Goal: Complete application form: Complete application form

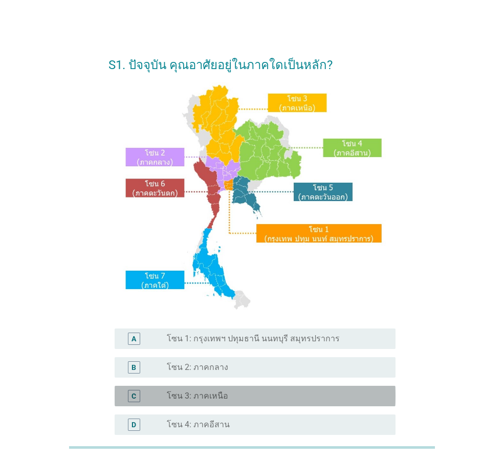
click at [240, 398] on div "radio_button_unchecked โซน 3: ภาคเหนือ" at bounding box center [273, 396] width 212 height 10
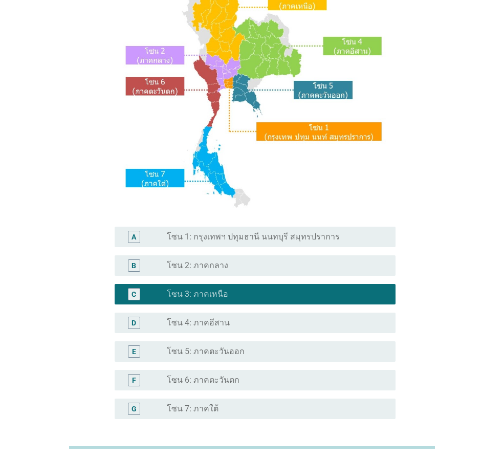
scroll to position [192, 0]
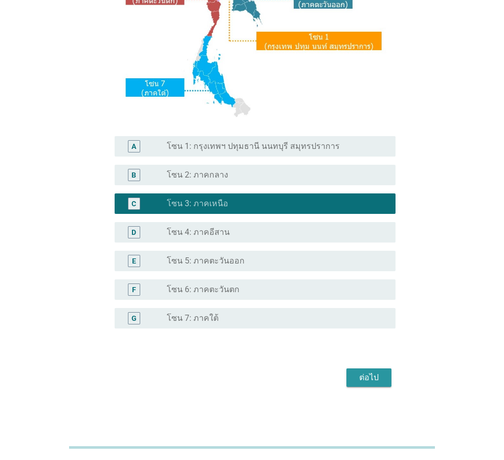
click at [364, 379] on div "ต่อไป" at bounding box center [369, 377] width 29 height 12
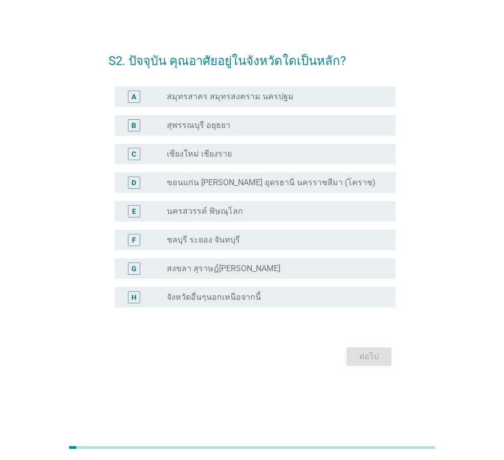
scroll to position [0, 0]
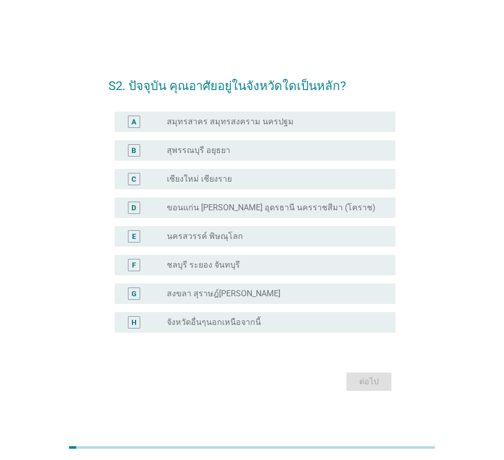
click at [254, 170] on div "C radio_button_unchecked เชียงใหม่ เชียงราย" at bounding box center [255, 179] width 281 height 20
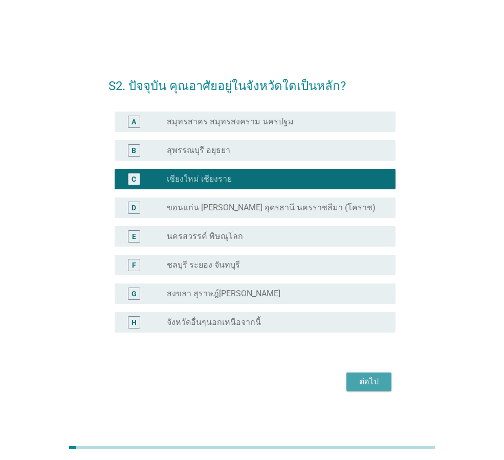
click at [352, 380] on button "ต่อไป" at bounding box center [368, 381] width 45 height 18
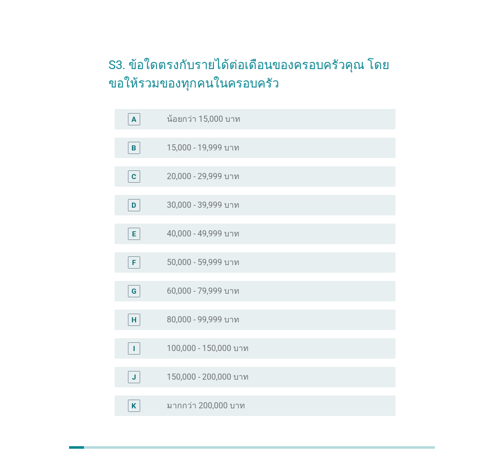
click at [238, 286] on label "60,000 - 79,999 บาท" at bounding box center [203, 291] width 73 height 10
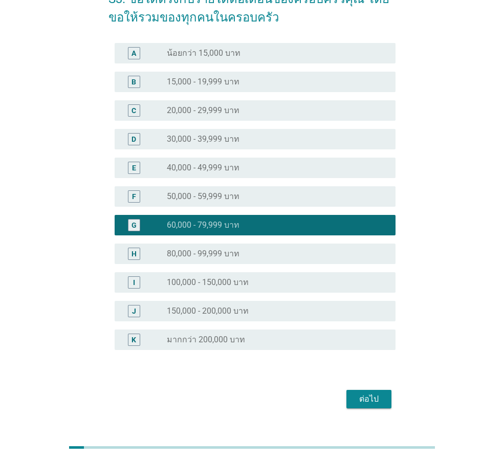
scroll to position [87, 0]
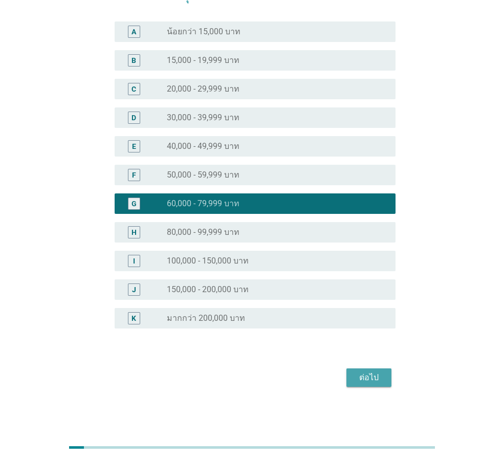
click at [363, 382] on div "ต่อไป" at bounding box center [369, 377] width 29 height 12
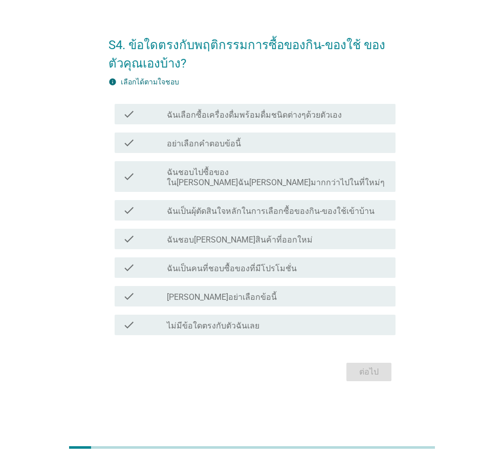
scroll to position [0, 0]
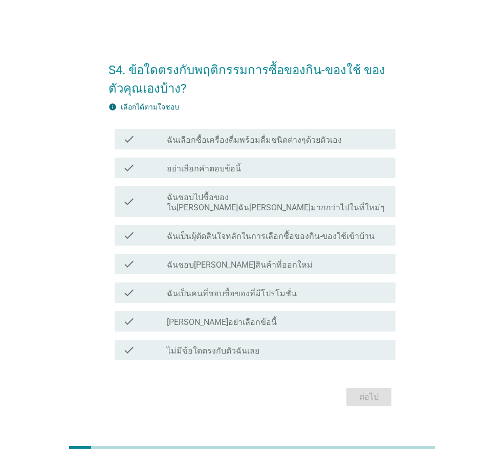
click at [263, 261] on div "check_box_outline_blank ฉันชอบ[PERSON_NAME]สินค้าที่ออกใหม่" at bounding box center [277, 264] width 220 height 12
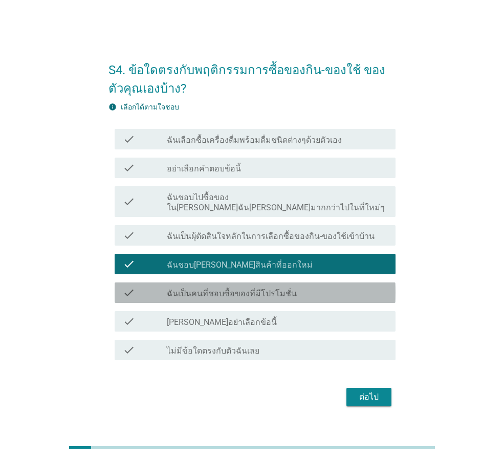
click at [270, 289] on label "ฉันเป็นคนที่ชอบซื้อของที่มีโปรโมชั่น" at bounding box center [232, 294] width 130 height 10
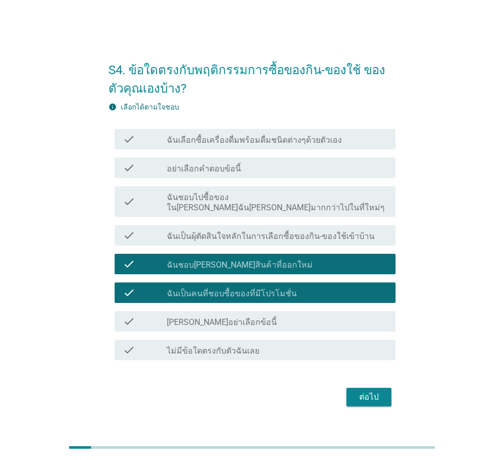
click at [245, 145] on label "ฉันเลือกซื้อเครื่องดื่มพร้อมดื่มชนิดต่างๆด้วยตัวเอง" at bounding box center [254, 140] width 175 height 10
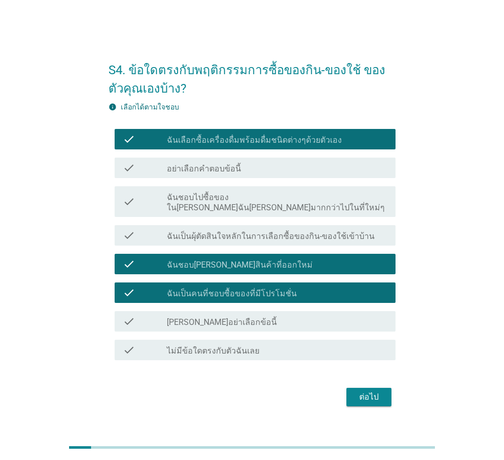
click at [244, 206] on label "ฉันชอบไปซื้อของใน[PERSON_NAME]ฉัน[PERSON_NAME]มากกว่าไปในที่ใหม่ๆ" at bounding box center [277, 202] width 220 height 20
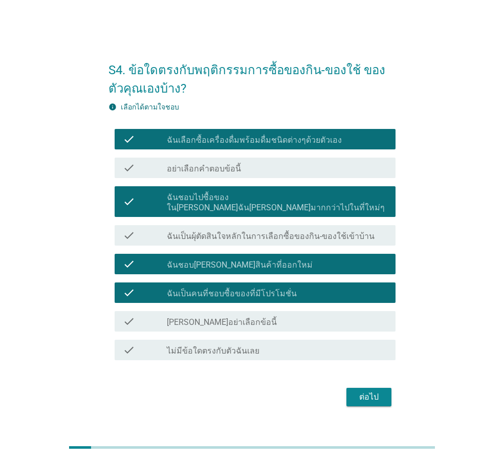
click at [350, 394] on button "ต่อไป" at bounding box center [368, 397] width 45 height 18
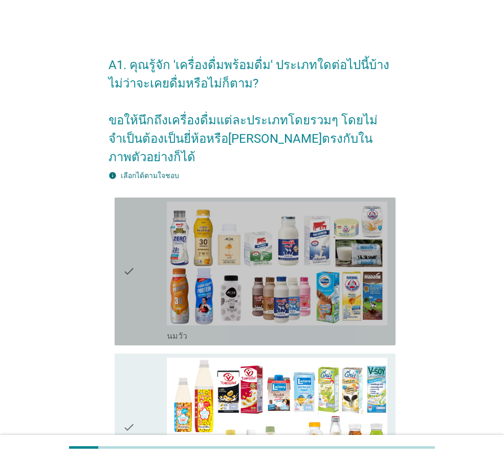
click at [125, 252] on icon "check" at bounding box center [129, 272] width 12 height 140
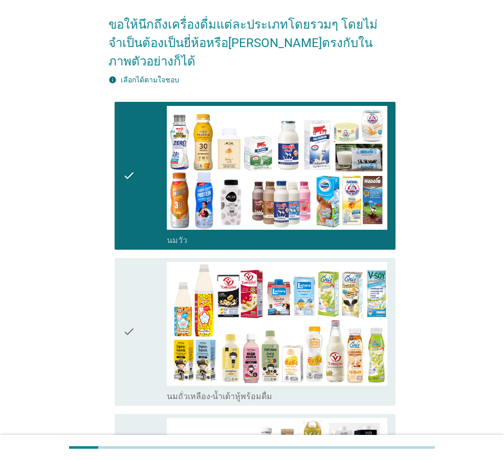
scroll to position [205, 0]
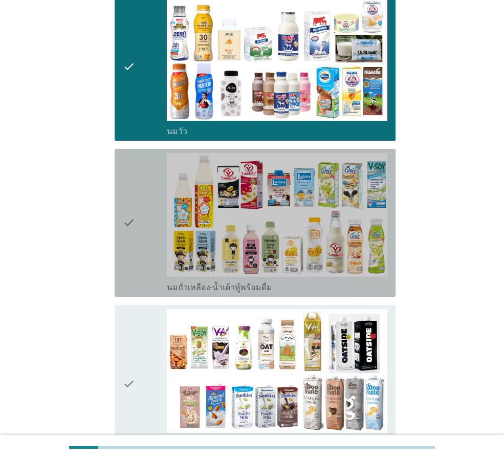
click at [126, 198] on icon "check" at bounding box center [129, 223] width 12 height 140
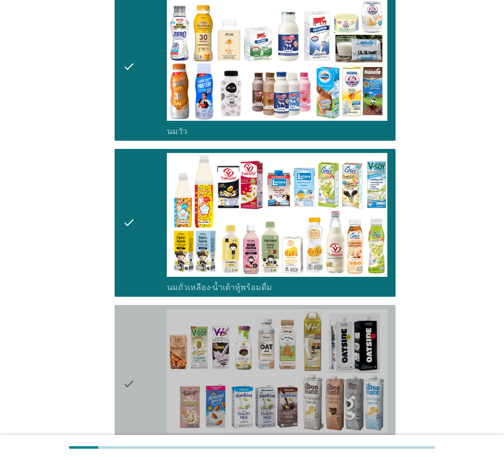
click at [124, 361] on icon "check" at bounding box center [129, 384] width 12 height 150
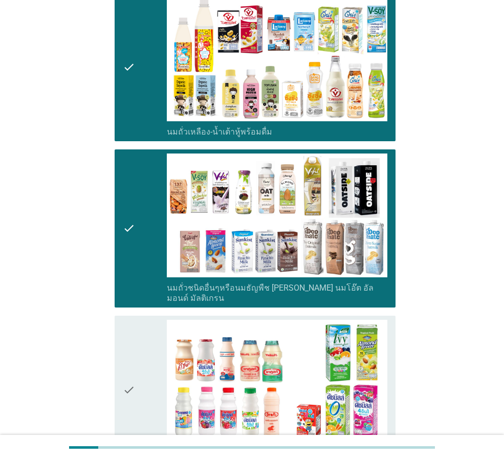
scroll to position [512, 0]
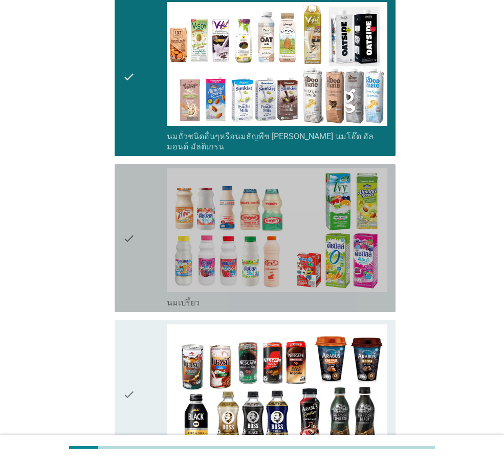
click at [130, 208] on icon "check" at bounding box center [129, 238] width 12 height 140
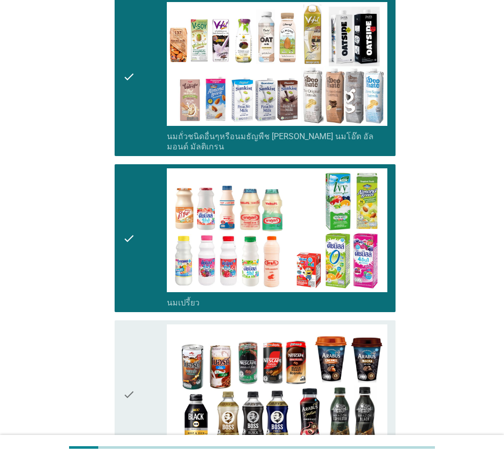
click at [128, 362] on icon "check" at bounding box center [129, 394] width 12 height 140
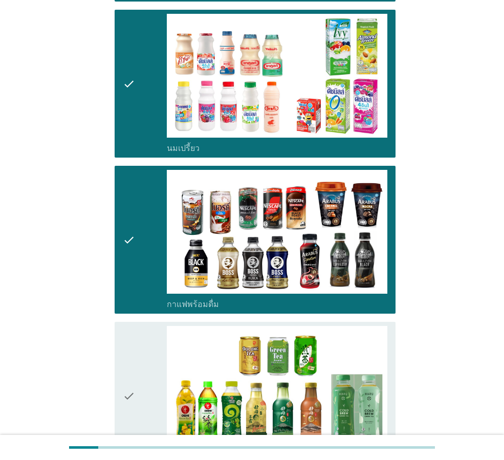
scroll to position [767, 0]
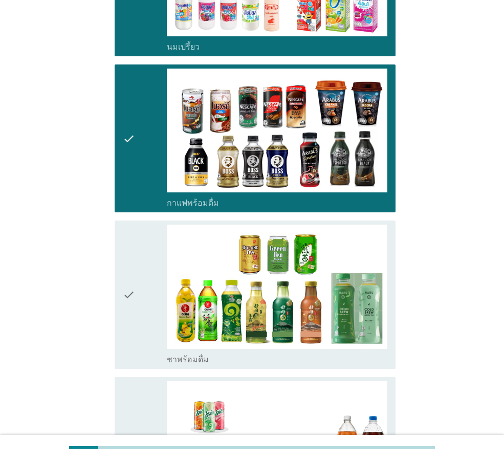
click at [133, 264] on icon "check" at bounding box center [129, 295] width 12 height 140
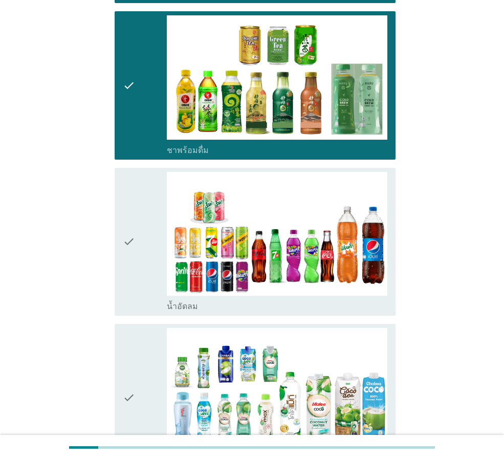
scroll to position [1023, 0]
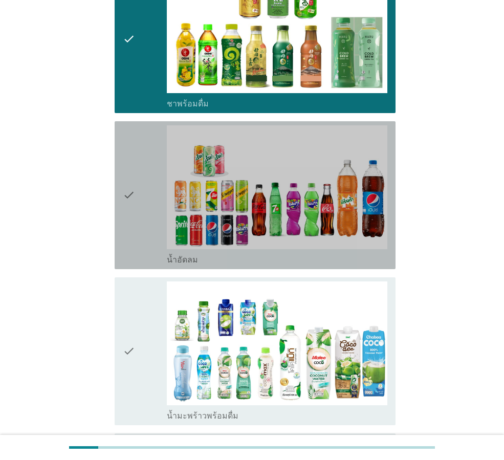
click at [129, 164] on icon "check" at bounding box center [129, 195] width 12 height 140
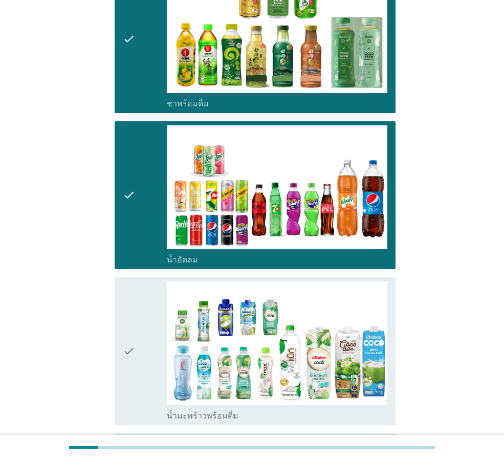
drag, startPoint x: 130, startPoint y: 327, endPoint x: 133, endPoint y: 320, distance: 8.1
click at [130, 326] on icon "check" at bounding box center [129, 351] width 12 height 140
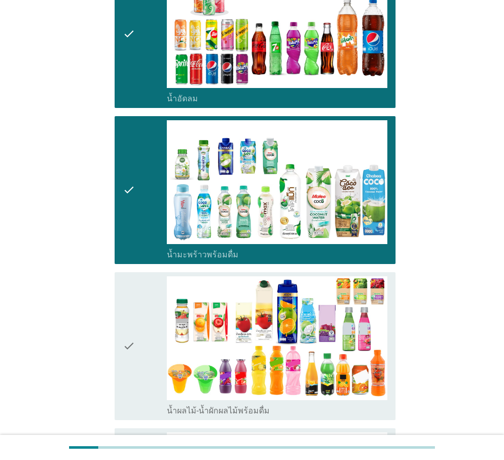
scroll to position [1279, 0]
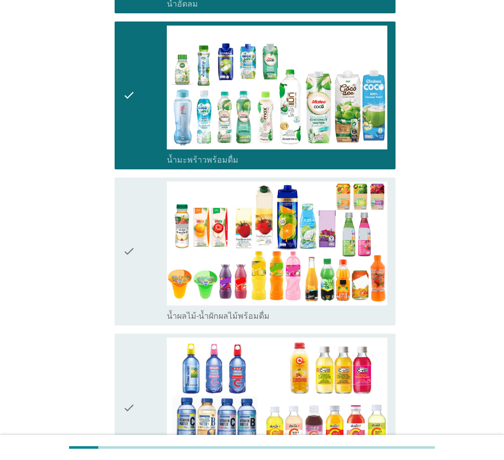
click at [126, 220] on icon "check" at bounding box center [129, 252] width 12 height 140
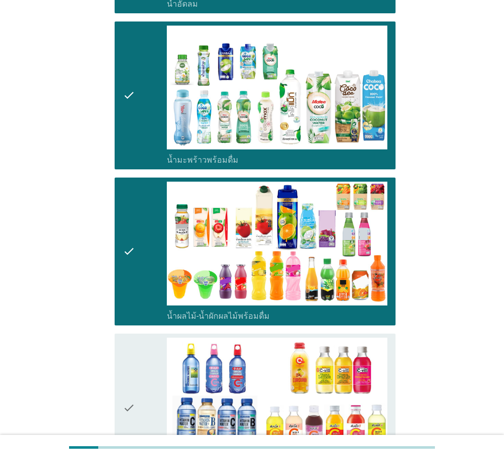
click at [130, 375] on icon "check" at bounding box center [129, 408] width 12 height 140
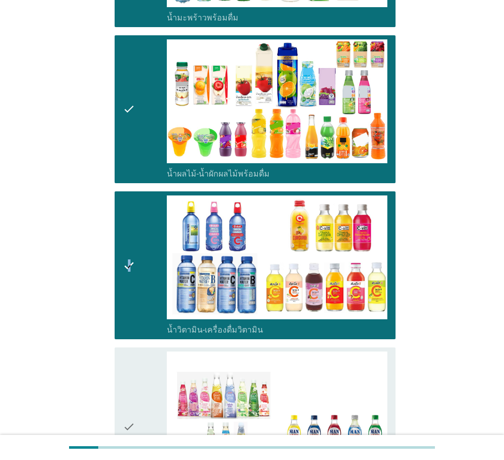
scroll to position [1637, 0]
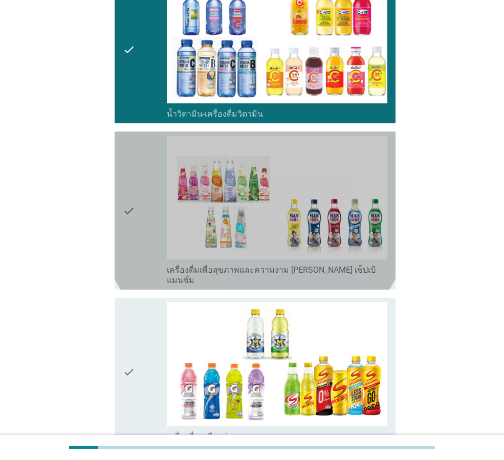
click at [129, 171] on icon "check" at bounding box center [129, 211] width 12 height 150
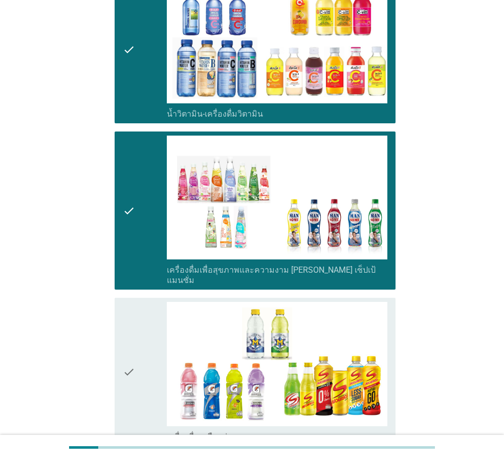
click at [132, 334] on icon "check" at bounding box center [129, 372] width 12 height 140
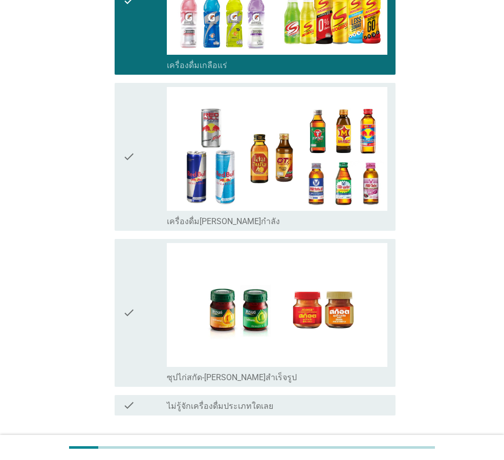
scroll to position [2014, 0]
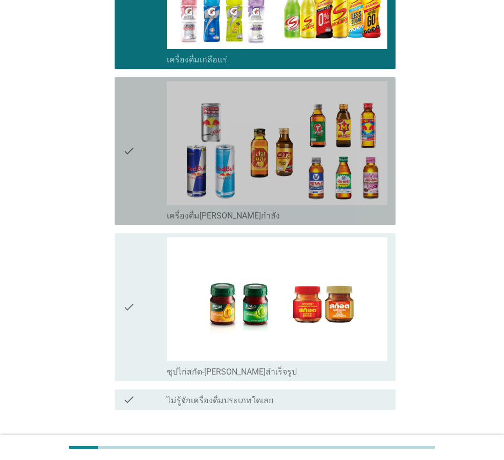
click at [136, 110] on div "check" at bounding box center [145, 151] width 44 height 140
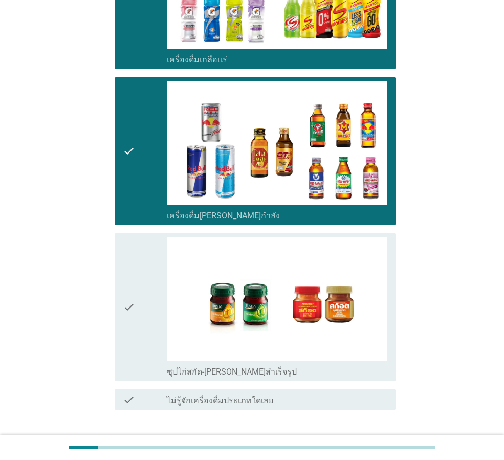
click at [129, 268] on icon "check" at bounding box center [129, 307] width 12 height 140
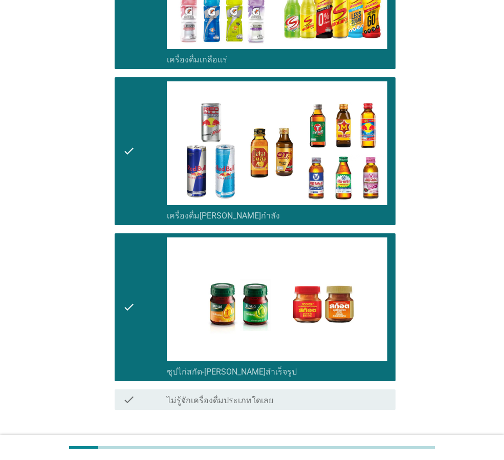
click at [370, 440] on div "ต่อไป" at bounding box center [369, 446] width 29 height 12
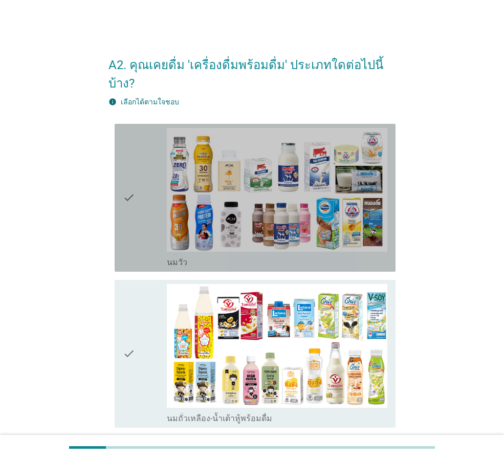
click at [127, 178] on icon "check" at bounding box center [129, 198] width 12 height 140
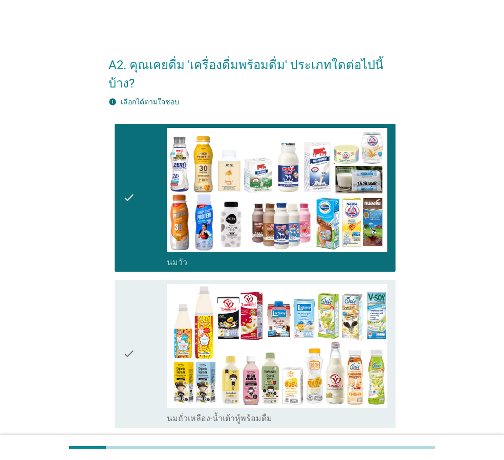
click at [126, 335] on icon "check" at bounding box center [129, 354] width 12 height 140
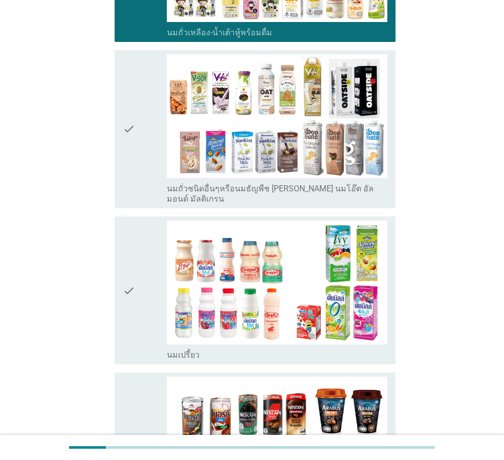
scroll to position [388, 0]
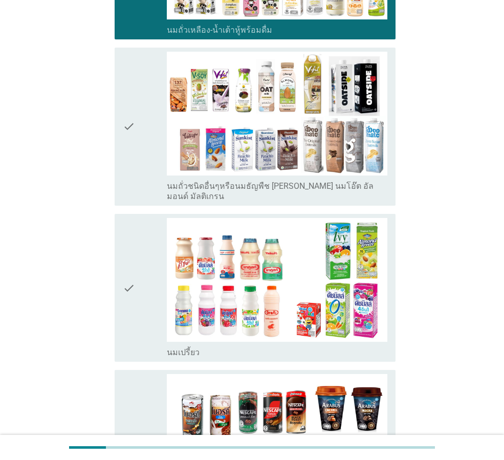
click at [130, 99] on icon "check" at bounding box center [129, 127] width 12 height 150
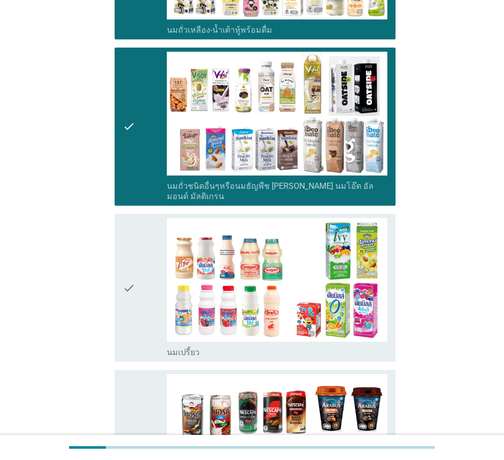
click at [125, 259] on icon "check" at bounding box center [129, 288] width 12 height 140
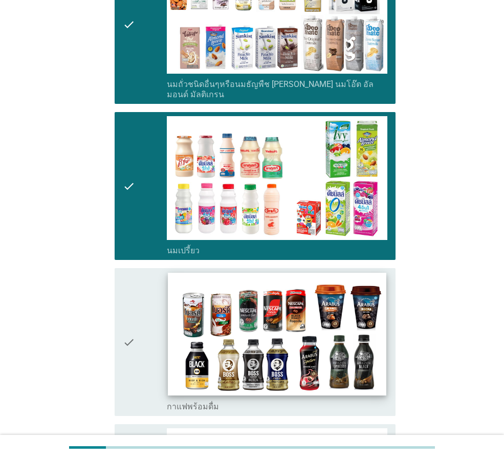
scroll to position [644, 0]
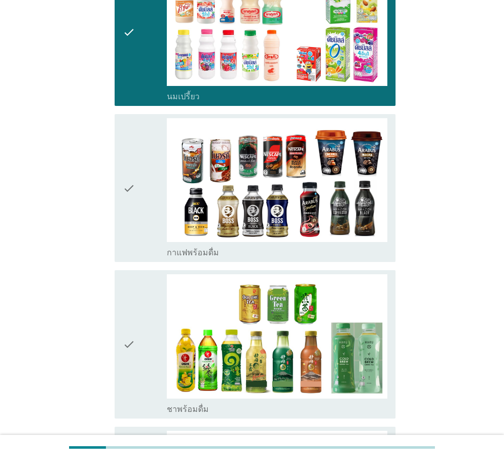
click at [132, 158] on icon "check" at bounding box center [129, 188] width 12 height 140
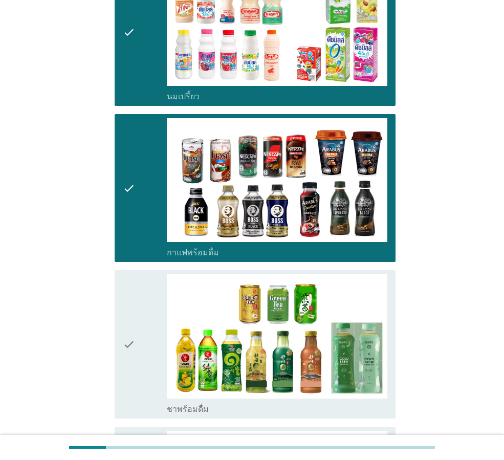
drag, startPoint x: 133, startPoint y: 313, endPoint x: 133, endPoint y: 305, distance: 7.7
click at [133, 313] on icon "check" at bounding box center [129, 344] width 12 height 140
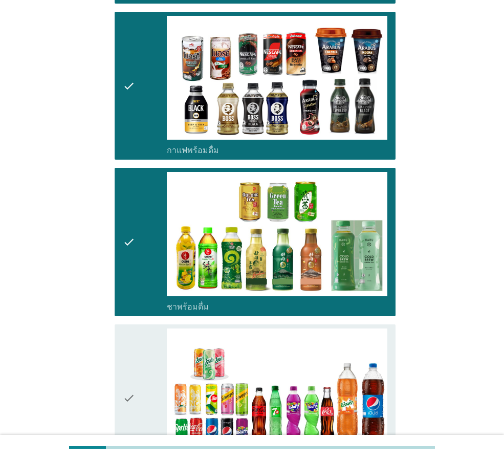
scroll to position [900, 0]
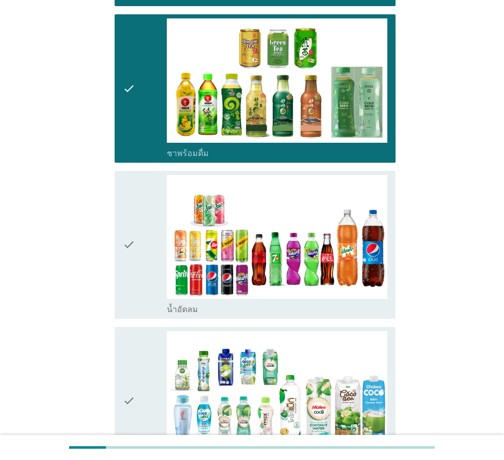
click at [128, 215] on icon "check" at bounding box center [129, 245] width 12 height 140
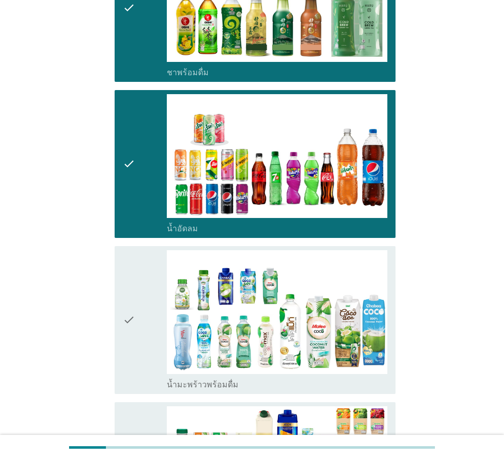
scroll to position [1105, 0]
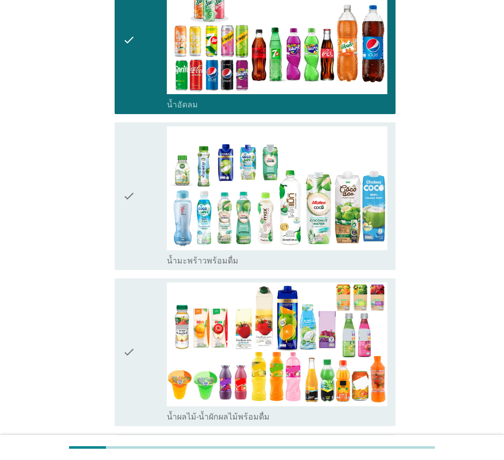
click at [122, 169] on div "check check_box_outline_blank น้ำมะพร้าวพร้อมดื่ม" at bounding box center [255, 196] width 281 height 148
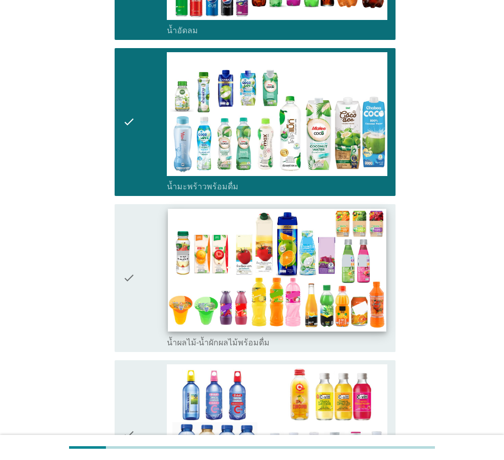
scroll to position [1258, 0]
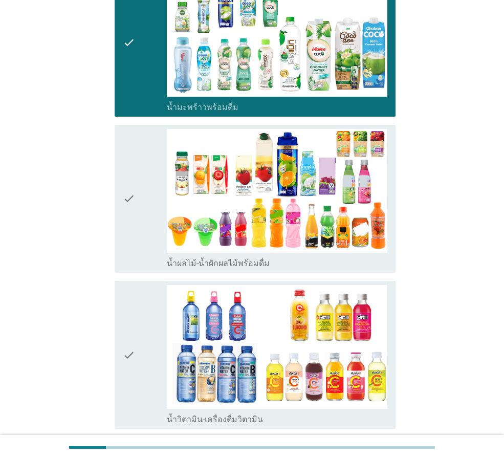
click at [128, 166] on icon "check" at bounding box center [129, 199] width 12 height 140
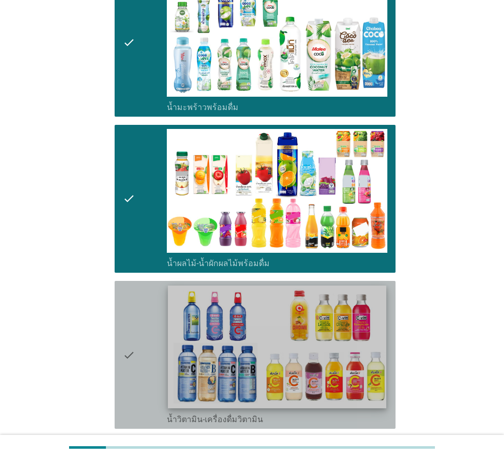
drag, startPoint x: 130, startPoint y: 327, endPoint x: 239, endPoint y: 315, distance: 109.6
click at [130, 327] on icon "check" at bounding box center [129, 355] width 12 height 140
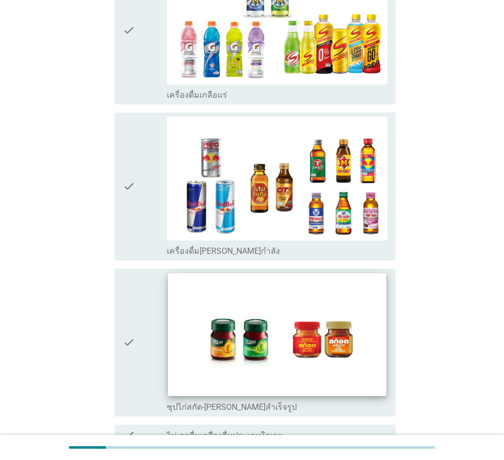
scroll to position [1923, 0]
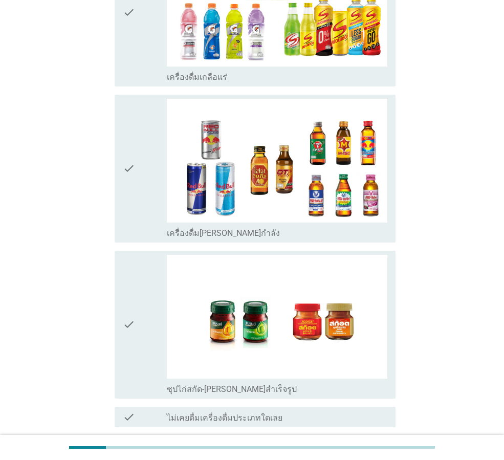
click at [132, 287] on icon "check" at bounding box center [129, 325] width 12 height 140
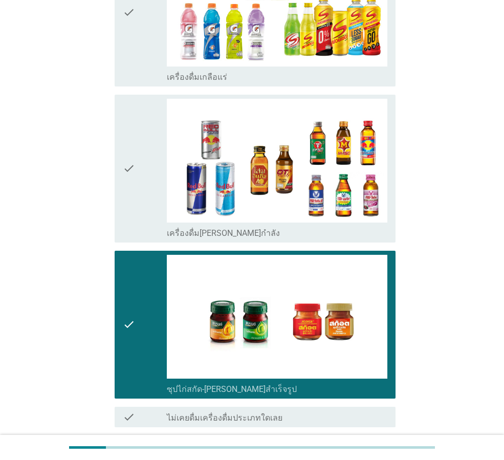
click at [375, 458] on div "ต่อไป" at bounding box center [369, 464] width 29 height 12
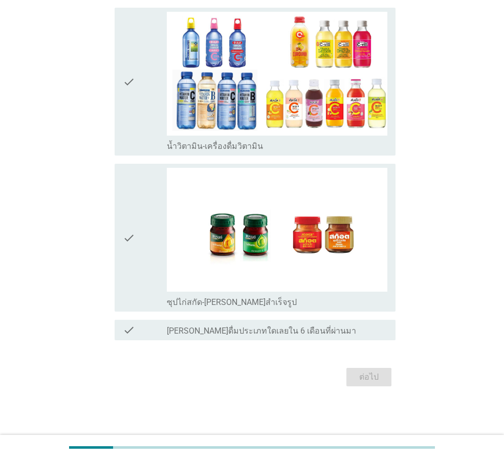
scroll to position [0, 0]
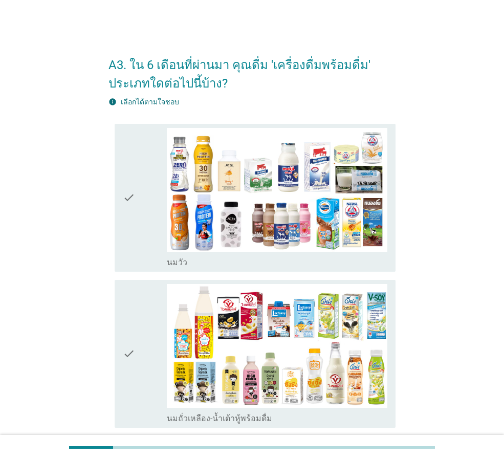
click at [127, 197] on icon "check" at bounding box center [129, 198] width 12 height 140
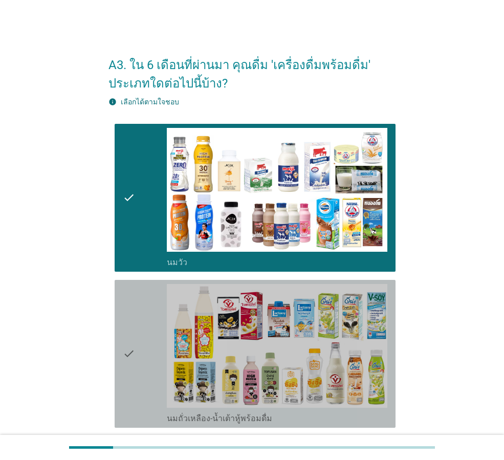
click at [131, 354] on icon "check" at bounding box center [129, 354] width 12 height 140
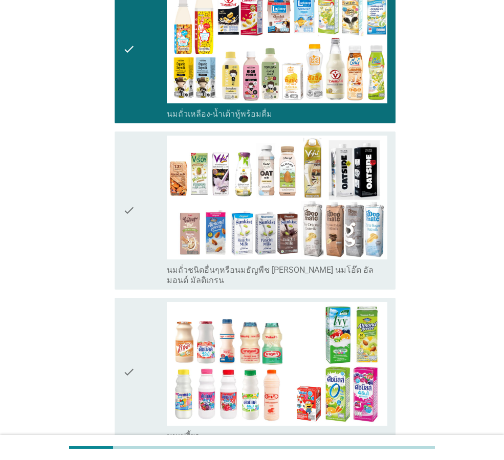
scroll to position [307, 0]
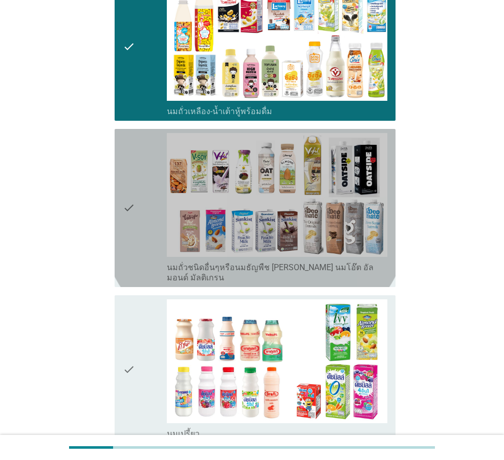
click at [132, 202] on icon "check" at bounding box center [129, 208] width 12 height 150
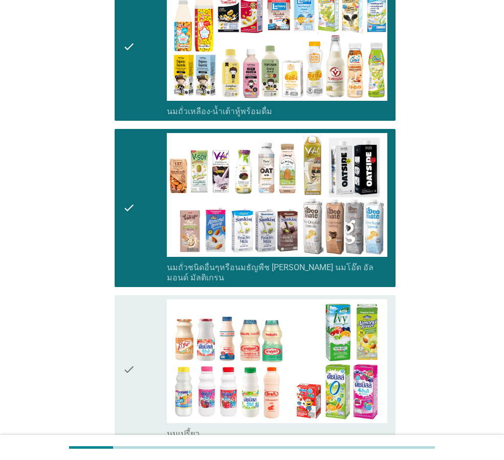
scroll to position [409, 0]
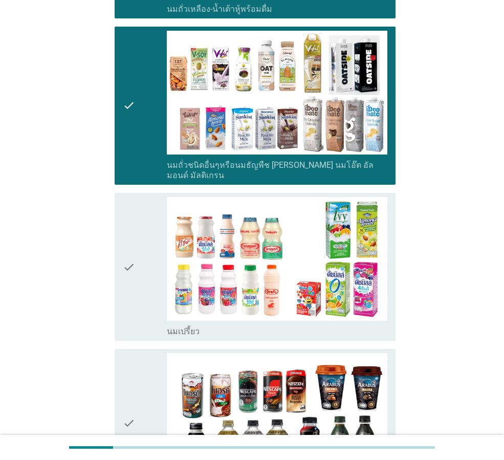
click at [128, 252] on icon "check" at bounding box center [129, 267] width 12 height 140
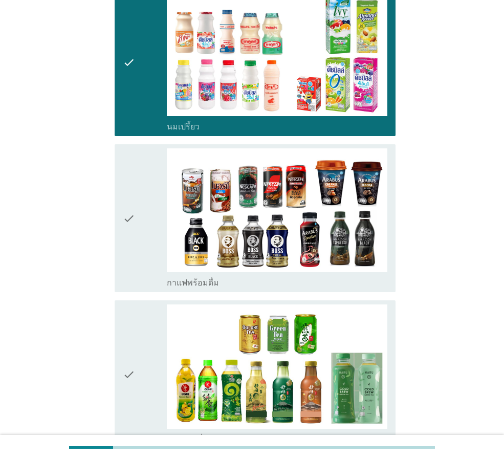
scroll to position [819, 0]
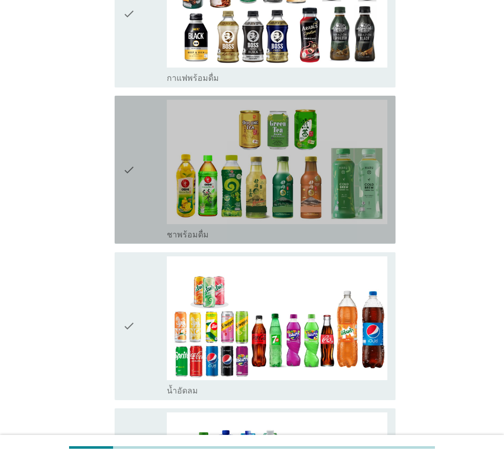
click at [132, 152] on icon "check" at bounding box center [129, 170] width 12 height 140
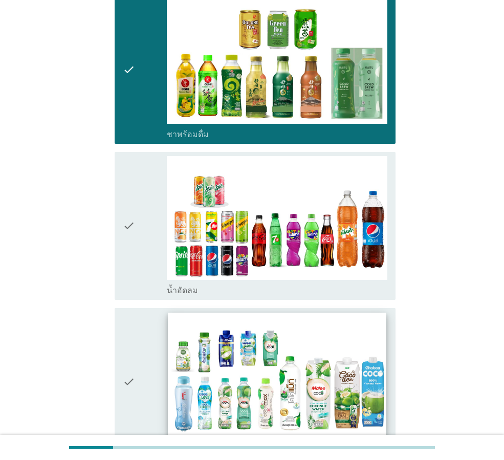
scroll to position [1074, 0]
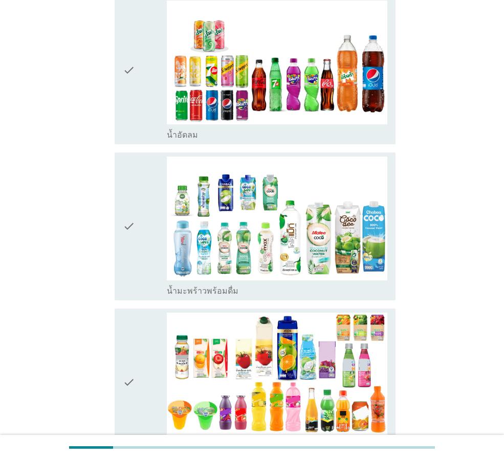
click at [128, 63] on icon "check" at bounding box center [129, 71] width 12 height 140
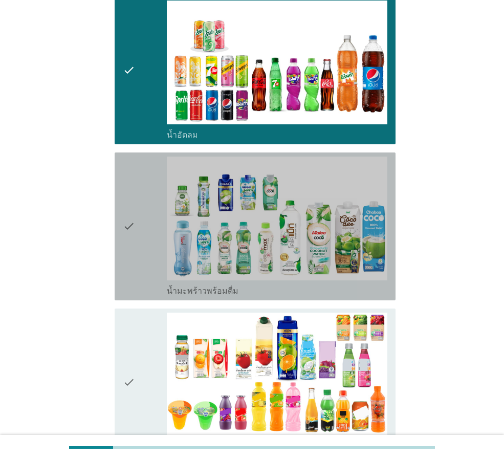
click at [123, 218] on icon "check" at bounding box center [129, 227] width 12 height 140
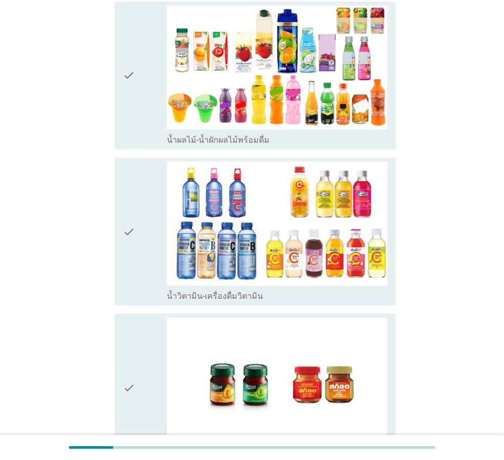
scroll to position [1521, 0]
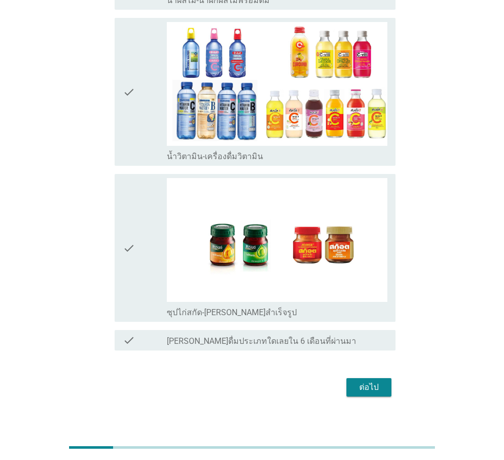
click at [381, 381] on div "ต่อไป" at bounding box center [369, 387] width 29 height 12
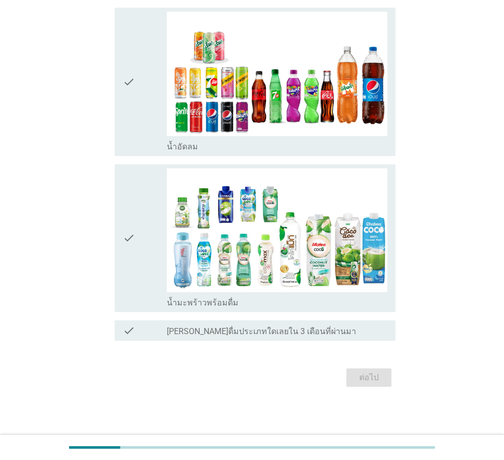
scroll to position [0, 0]
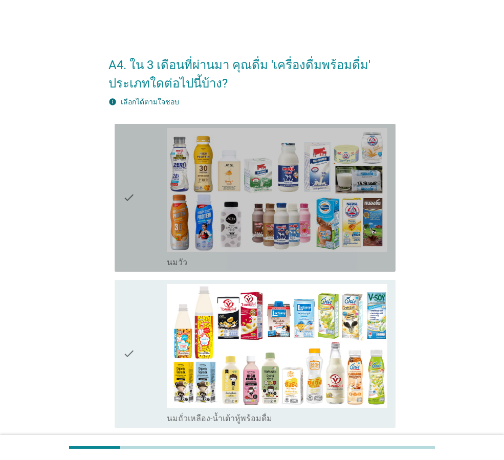
click at [129, 196] on icon "check" at bounding box center [129, 198] width 12 height 140
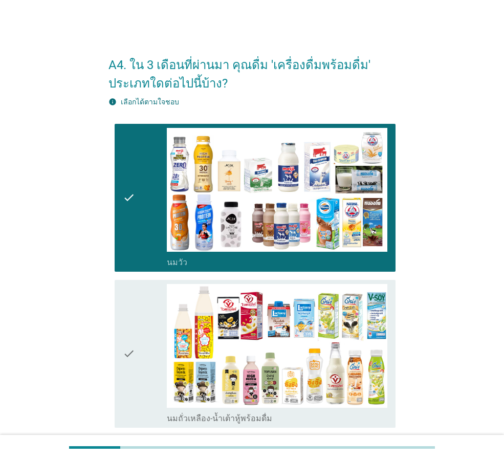
click at [127, 352] on icon "check" at bounding box center [129, 354] width 12 height 140
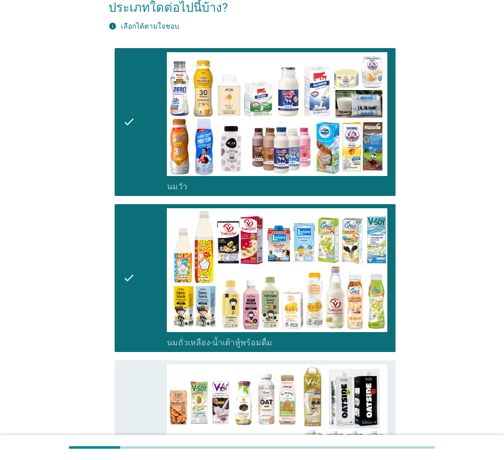
scroll to position [256, 0]
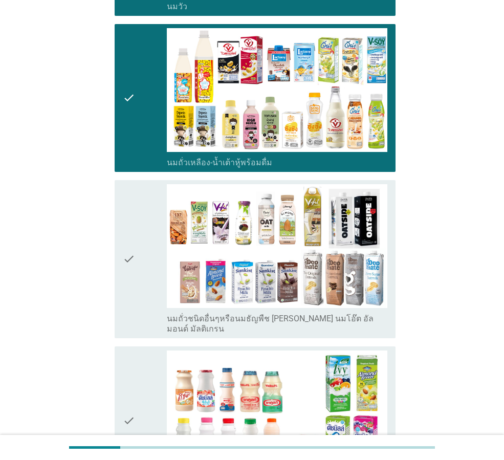
click at [132, 254] on icon "check" at bounding box center [129, 259] width 12 height 150
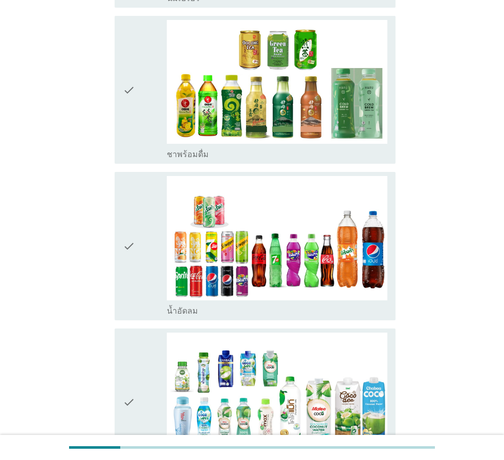
scroll to position [767, 0]
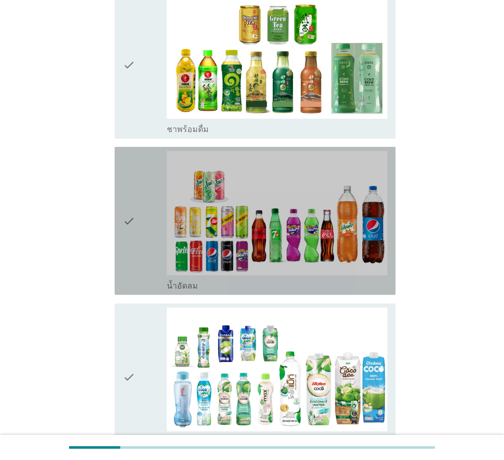
click at [132, 210] on icon "check" at bounding box center [129, 221] width 12 height 140
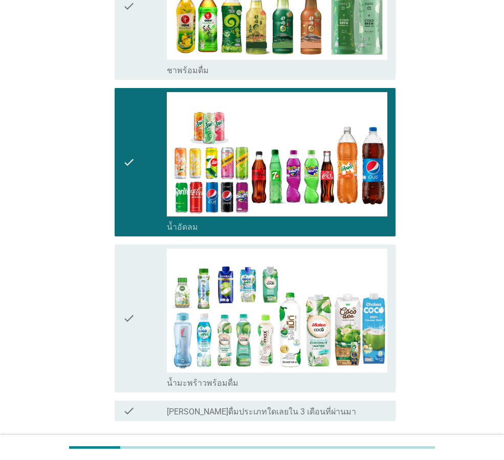
scroll to position [896, 0]
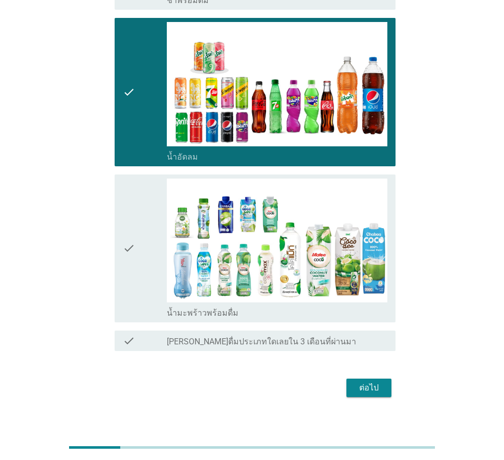
click at [366, 382] on div "ต่อไป" at bounding box center [369, 388] width 29 height 12
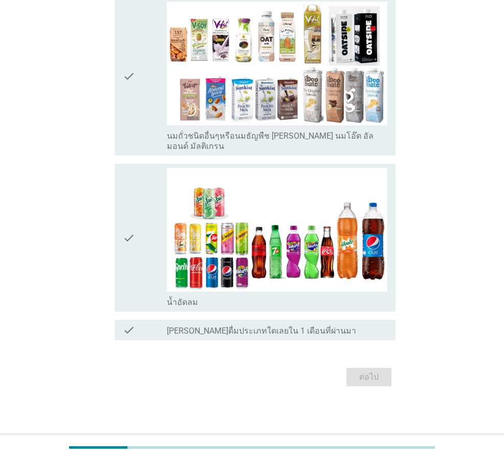
scroll to position [0, 0]
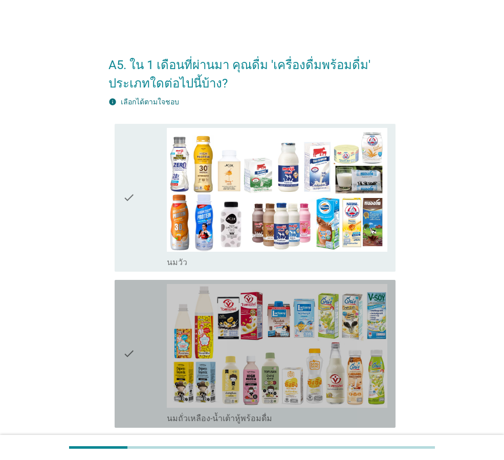
click at [123, 359] on icon "check" at bounding box center [129, 354] width 12 height 140
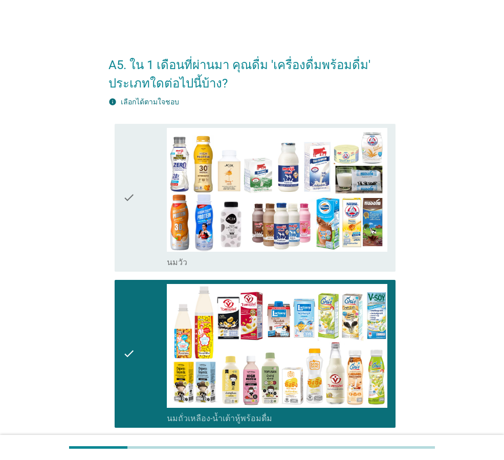
scroll to position [256, 0]
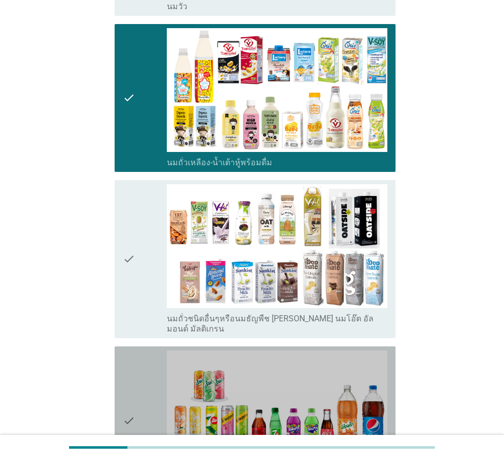
click at [128, 408] on icon "check" at bounding box center [129, 420] width 12 height 140
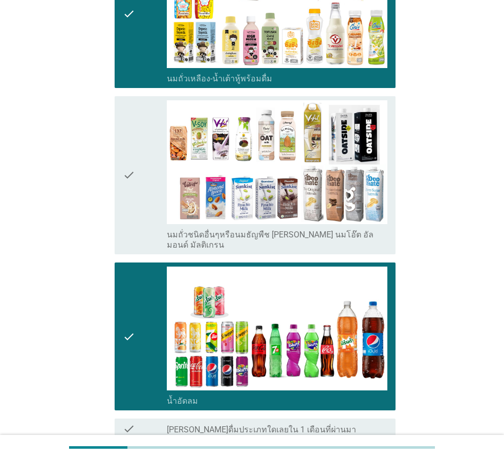
scroll to position [409, 0]
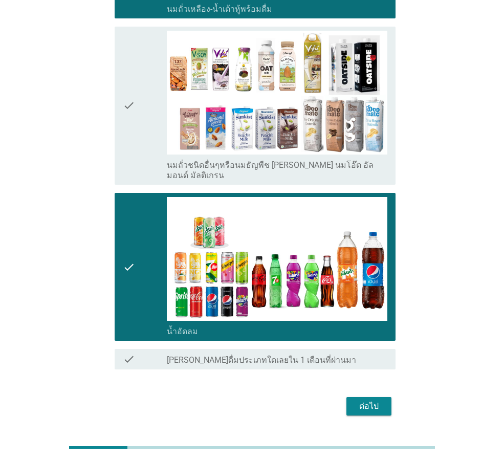
click at [382, 400] on div "ต่อไป" at bounding box center [369, 406] width 29 height 12
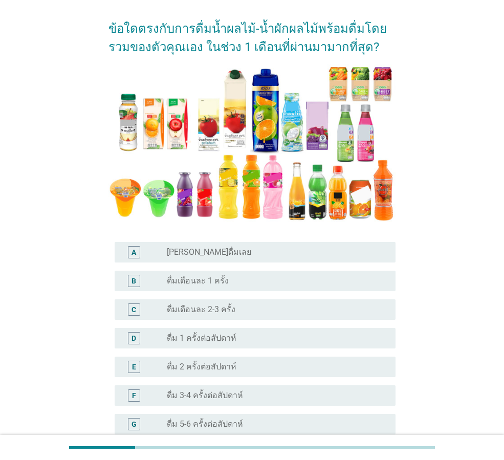
scroll to position [205, 0]
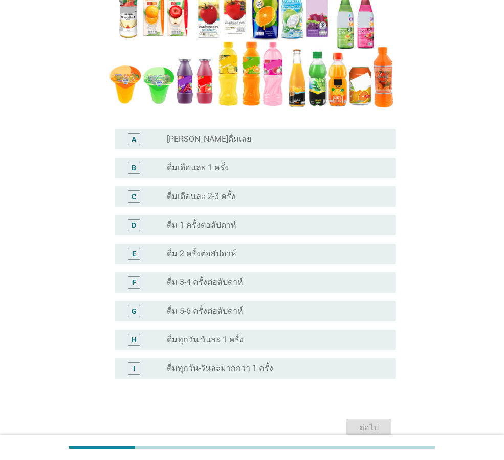
click at [244, 135] on div "radio_button_unchecked [PERSON_NAME]ดื่มเลย" at bounding box center [273, 139] width 212 height 10
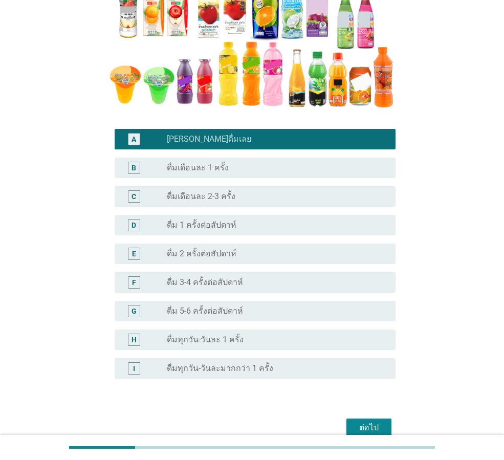
click at [350, 422] on button "ต่อไป" at bounding box center [368, 427] width 45 height 18
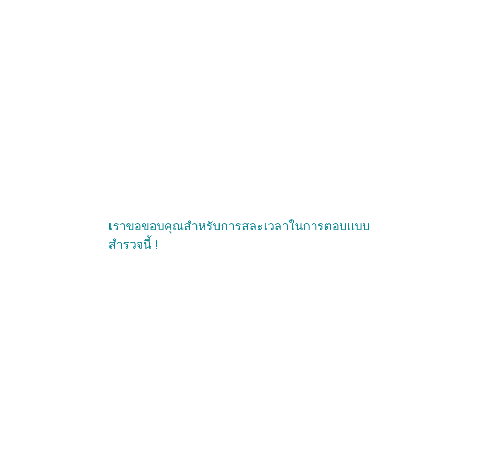
scroll to position [0, 0]
